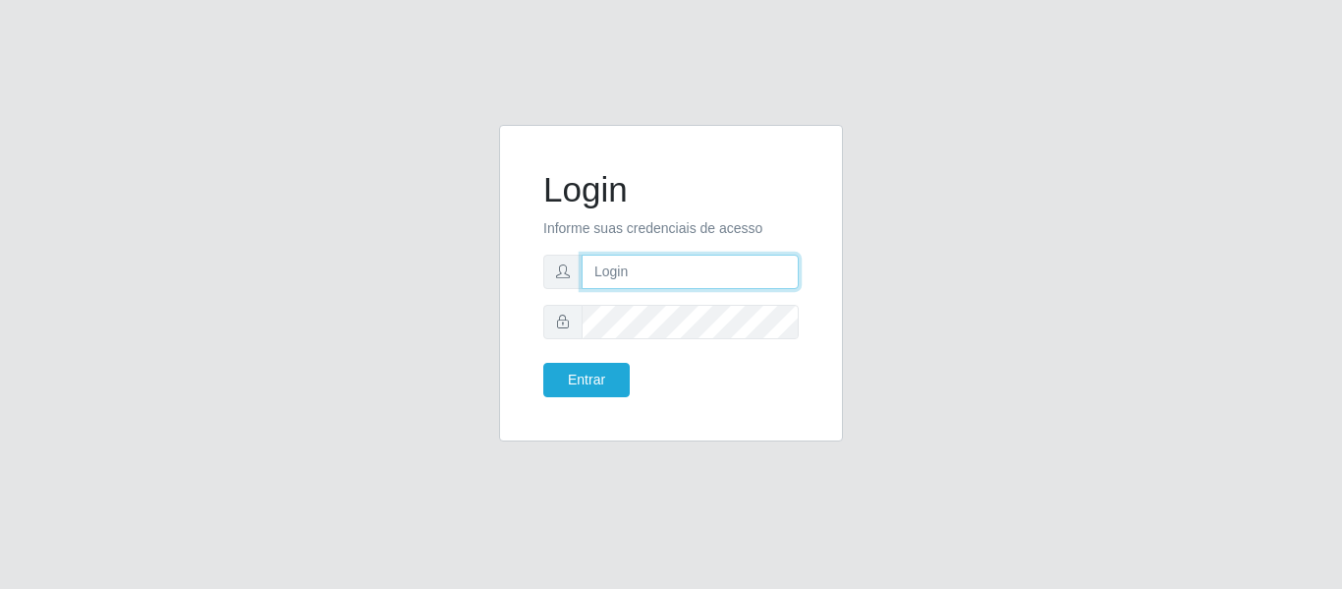
click at [623, 268] on input "text" at bounding box center [690, 272] width 217 height 34
type input "[EMAIL_ADDRESS][DOMAIN_NAME]"
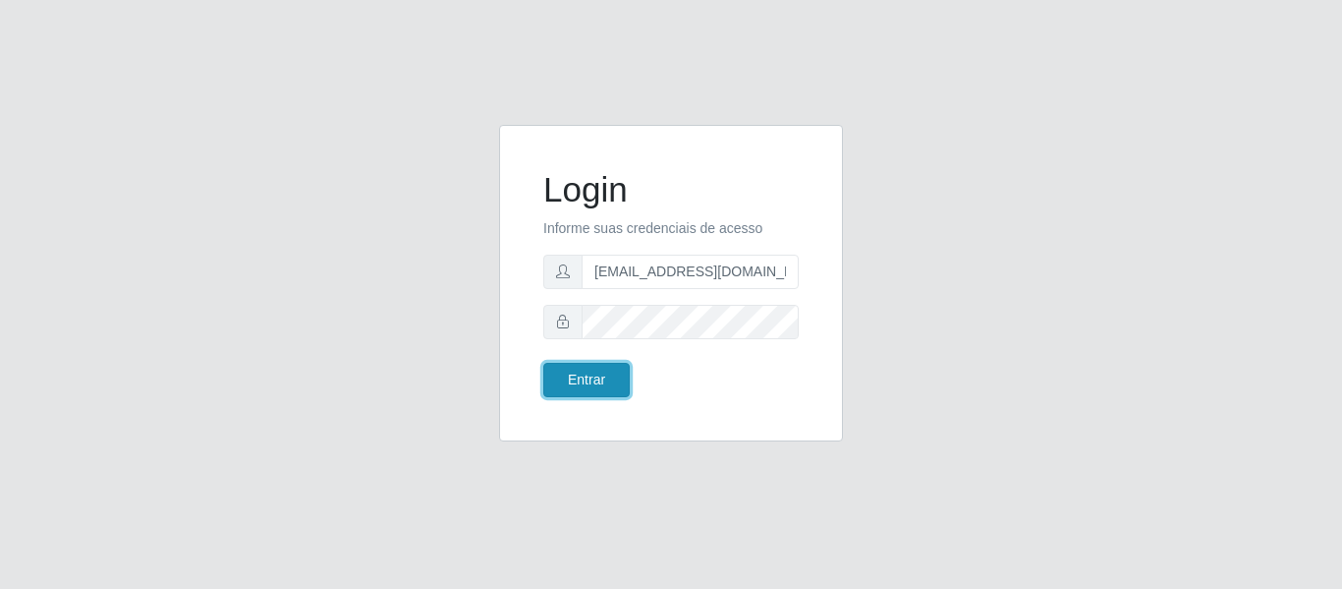
click at [584, 384] on button "Entrar" at bounding box center [586, 380] width 86 height 34
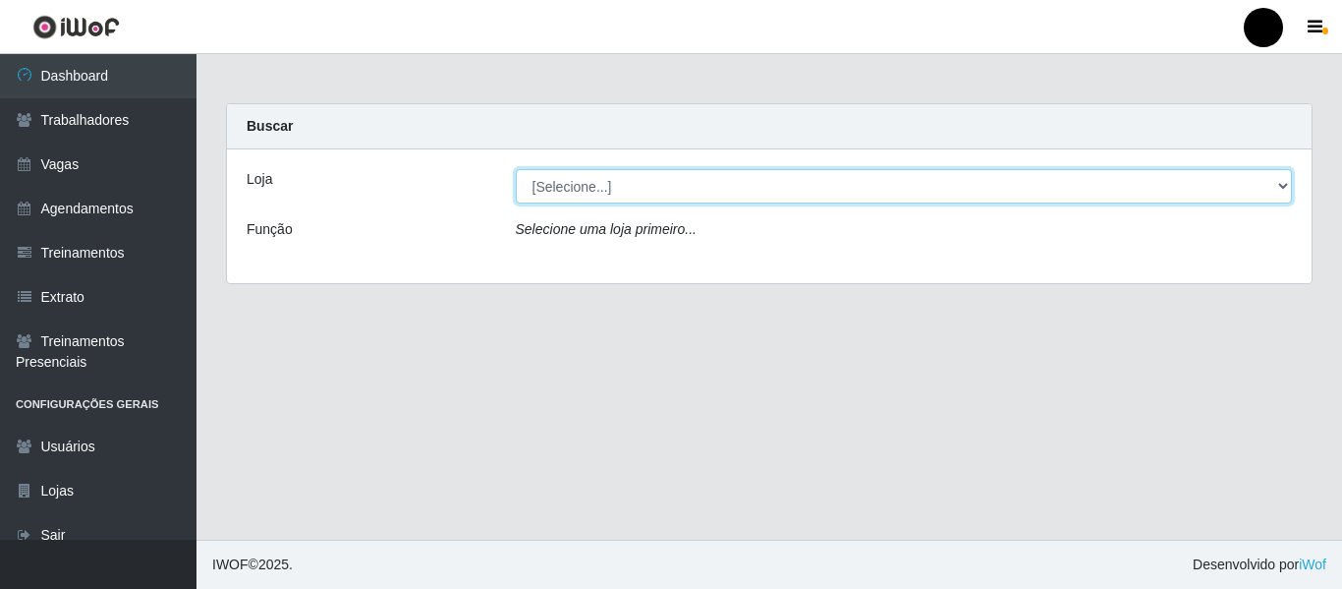
click at [1283, 186] on select "[Selecione...] SuperFácil Atacado - Emaús SuperFácil Atacado - Rodoviária Super…" at bounding box center [904, 186] width 777 height 34
select select "408"
click at [516, 169] on select "[Selecione...] SuperFácil Atacado - Emaús SuperFácil Atacado - Rodoviária Super…" at bounding box center [904, 186] width 777 height 34
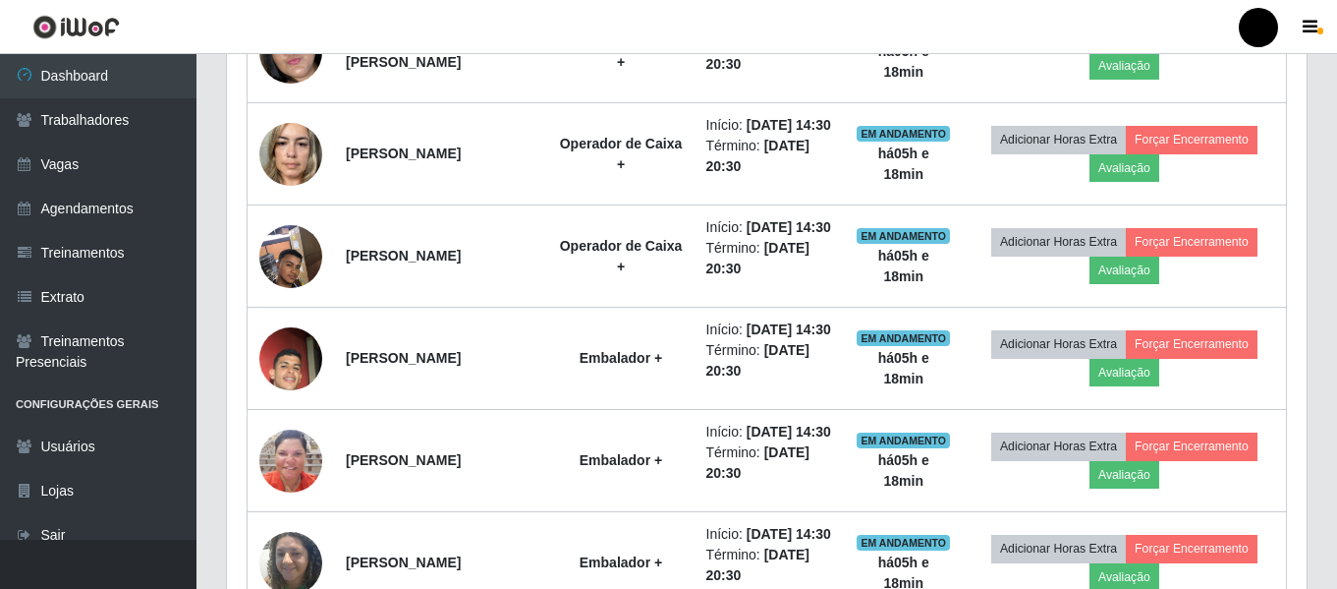
scroll to position [1081, 0]
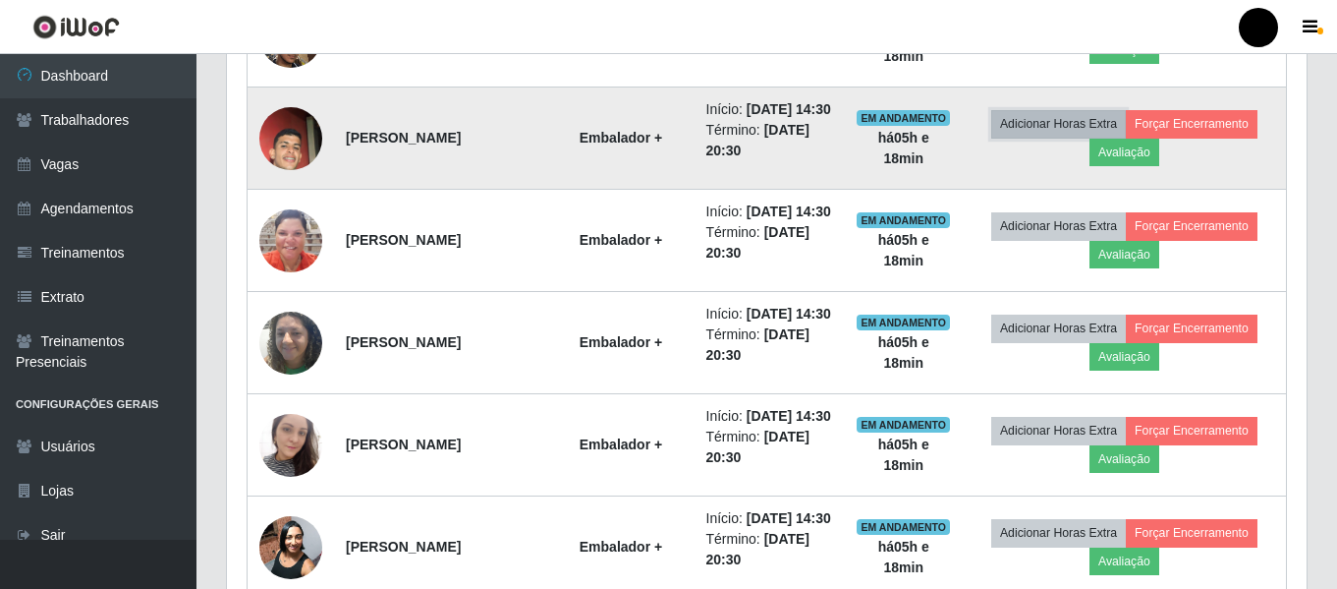
click at [1088, 138] on button "Adicionar Horas Extra" at bounding box center [1058, 124] width 135 height 28
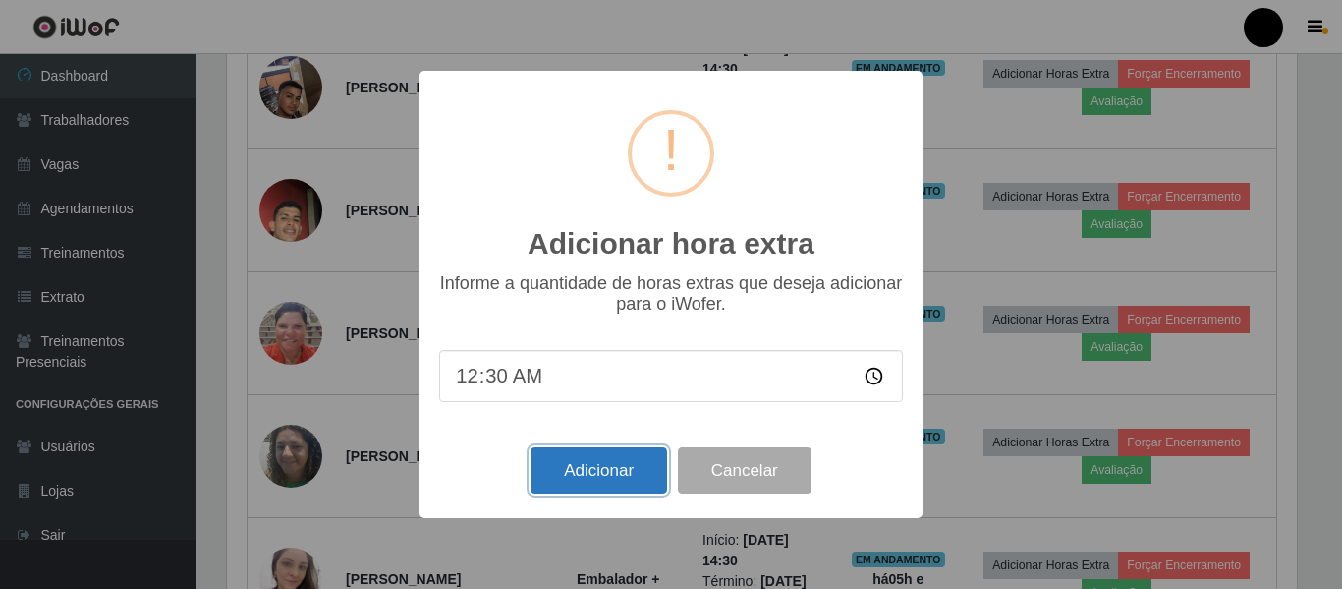
click at [579, 472] on button "Adicionar" at bounding box center [599, 470] width 137 height 46
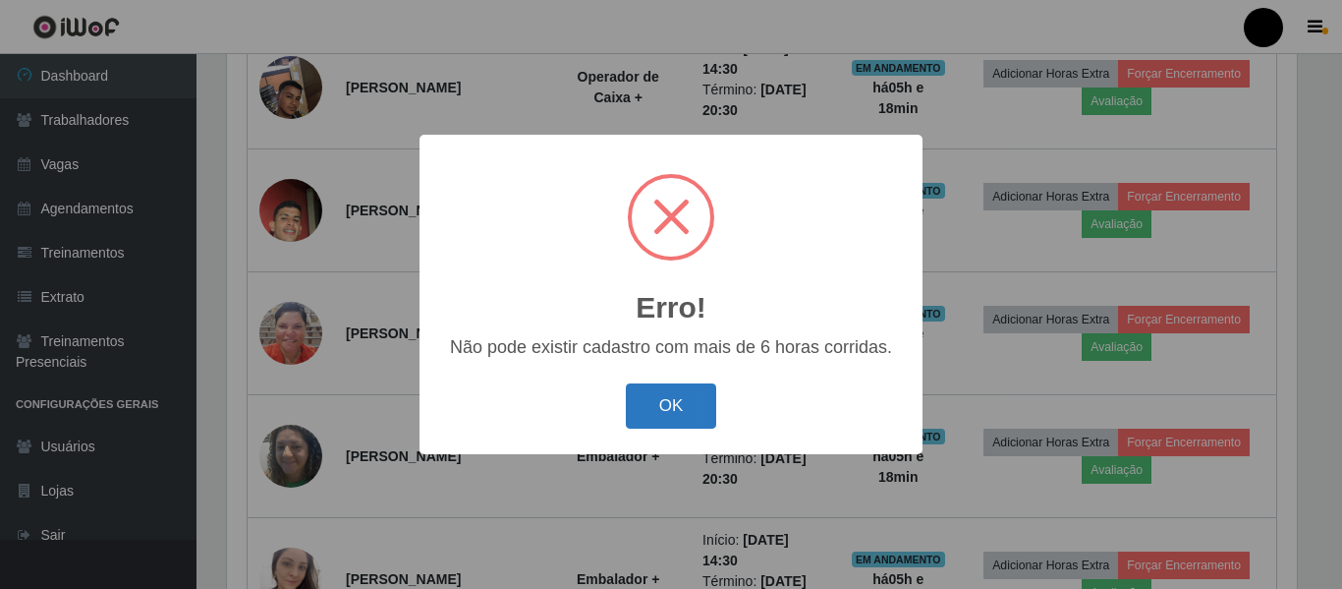
click at [662, 412] on button "OK" at bounding box center [671, 406] width 91 height 46
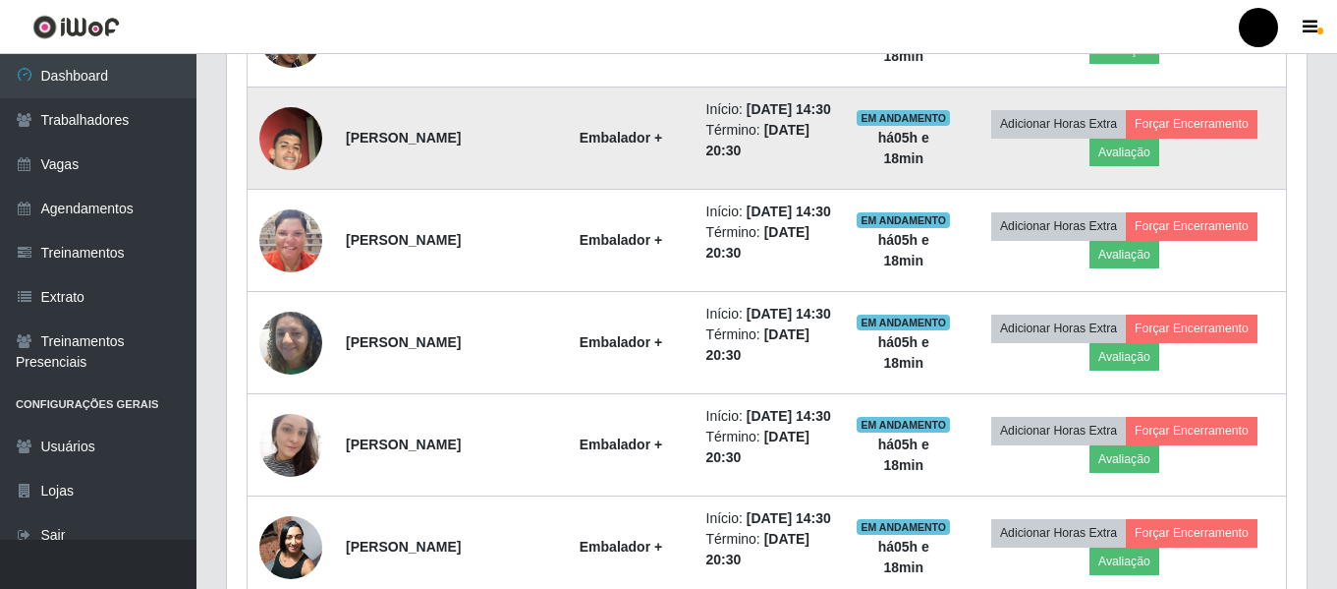
scroll to position [408, 1080]
click at [1195, 138] on button "Forçar Encerramento" at bounding box center [1192, 124] width 132 height 28
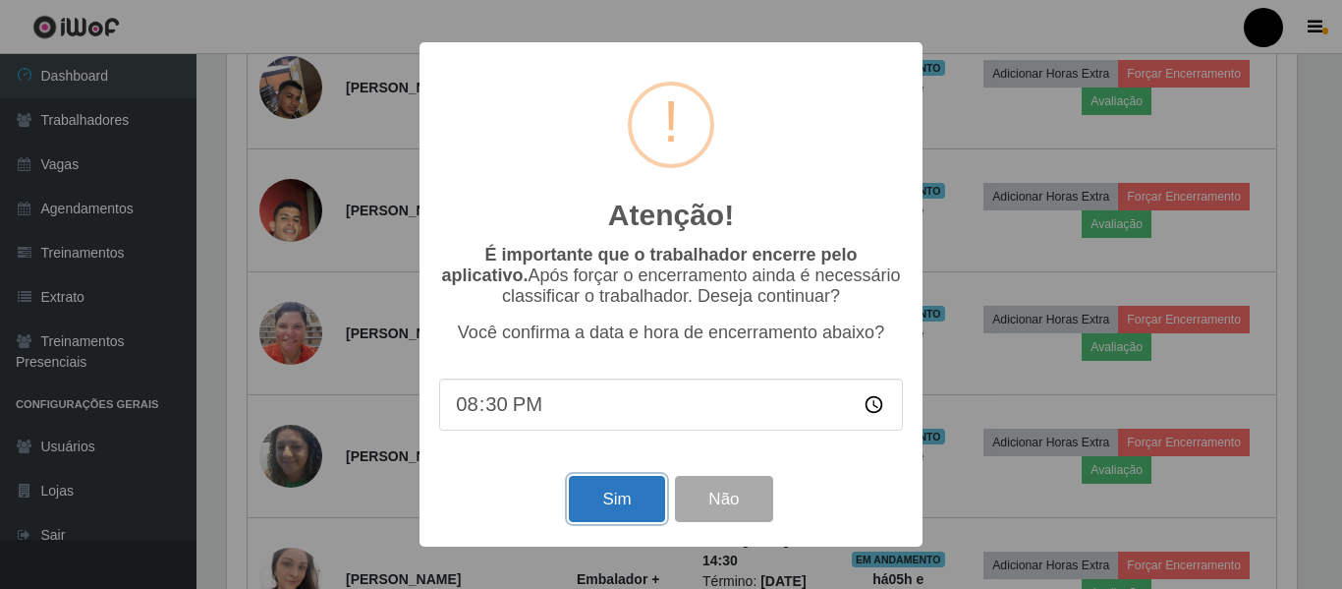
click at [621, 513] on button "Sim" at bounding box center [616, 499] width 95 height 46
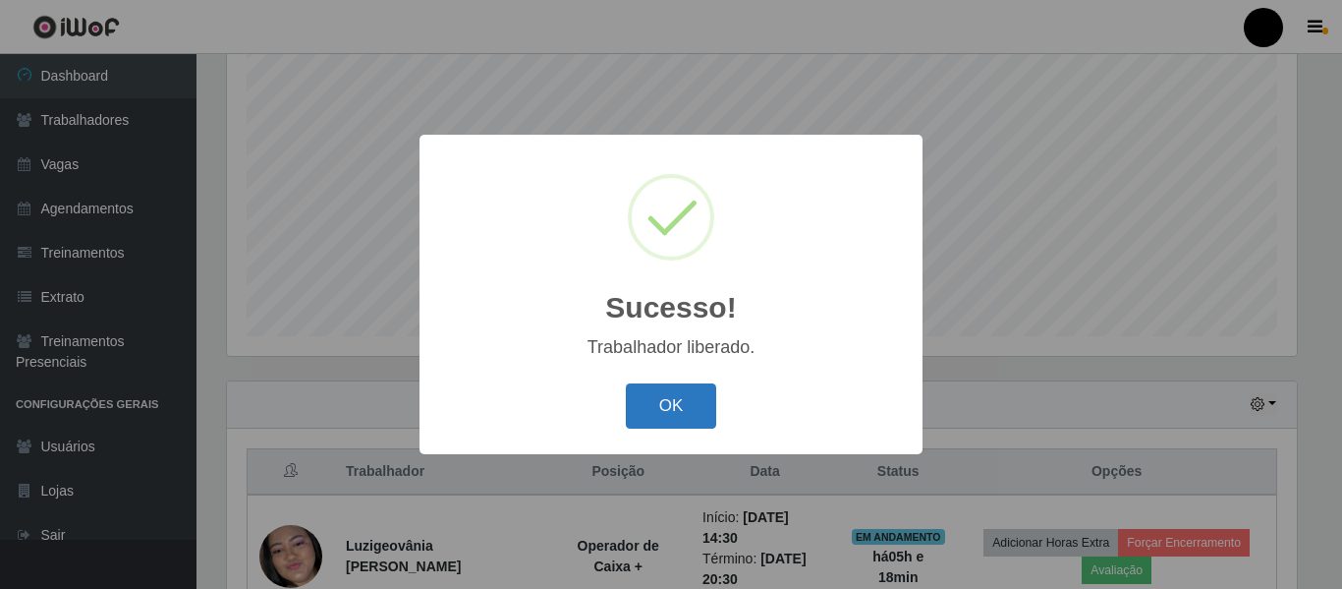
click at [677, 414] on button "OK" at bounding box center [671, 406] width 91 height 46
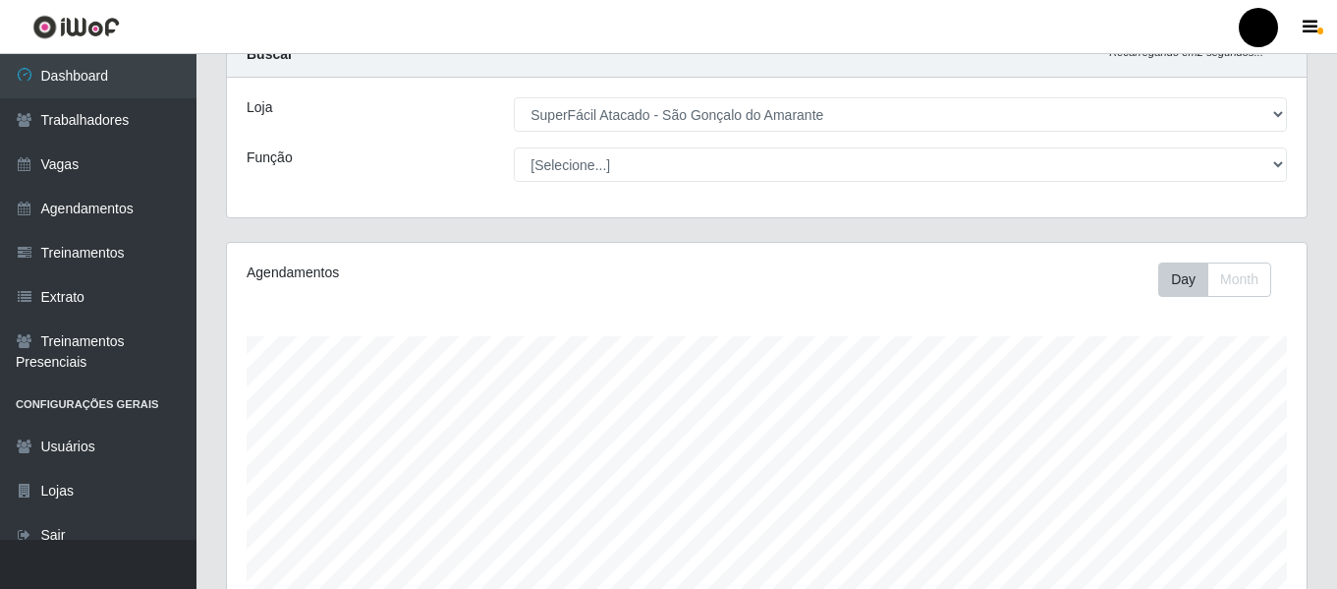
scroll to position [0, 0]
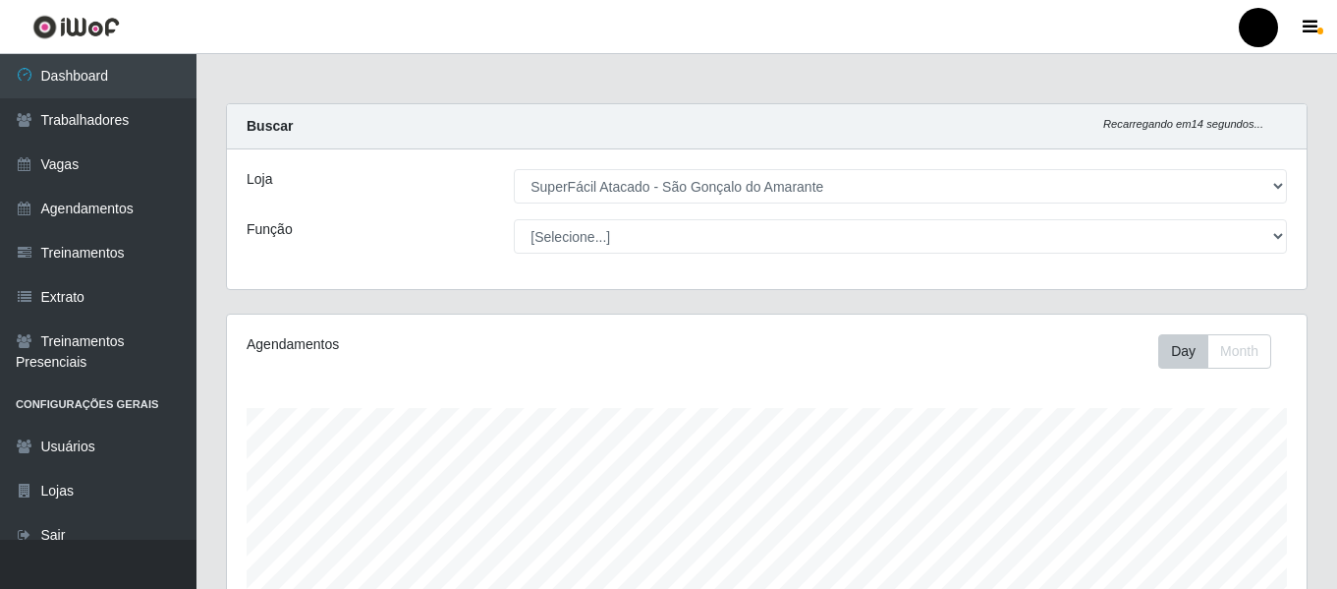
click at [926, 379] on div "Agendamentos Day Month 28/06 Agendamentos 78" at bounding box center [767, 518] width 1080 height 408
